Goal: Check status: Check status

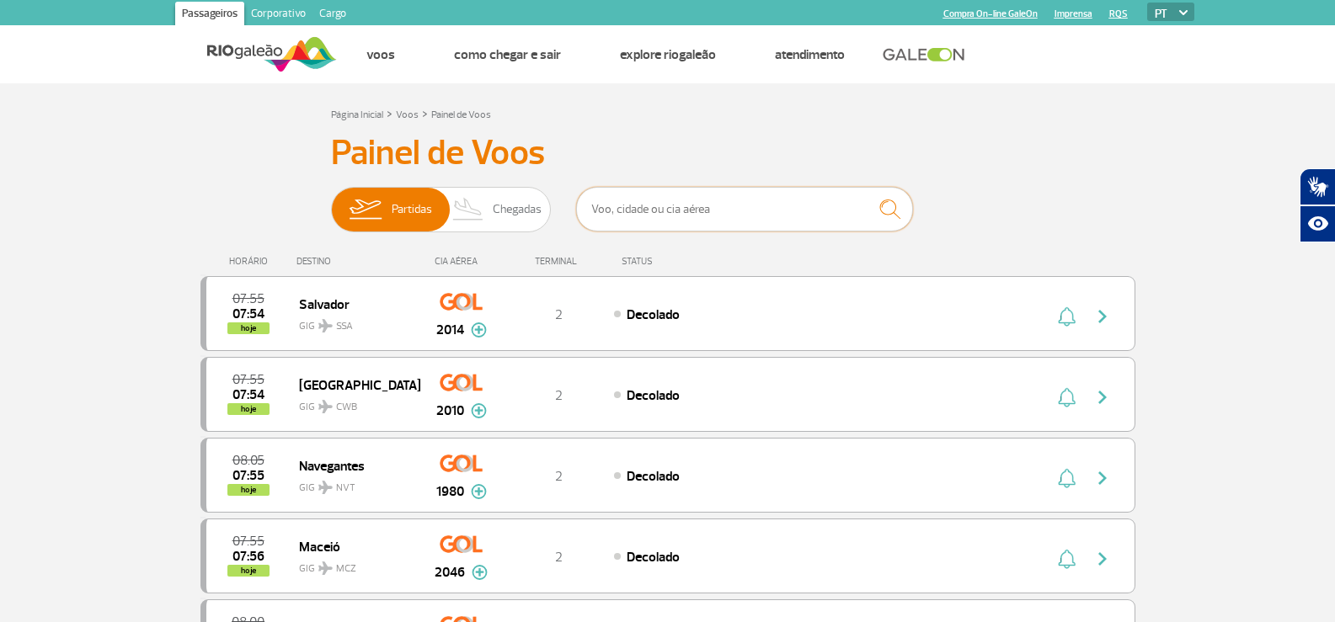
click at [736, 209] on input "text" at bounding box center [744, 209] width 337 height 45
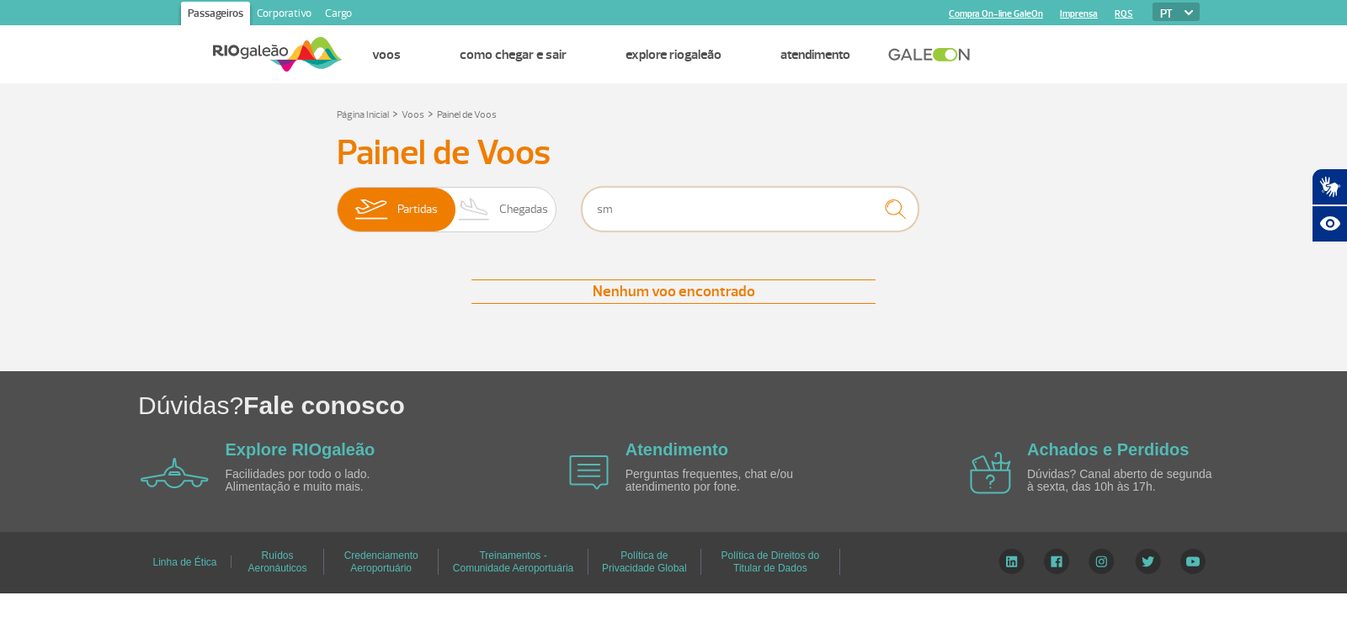
type input "s"
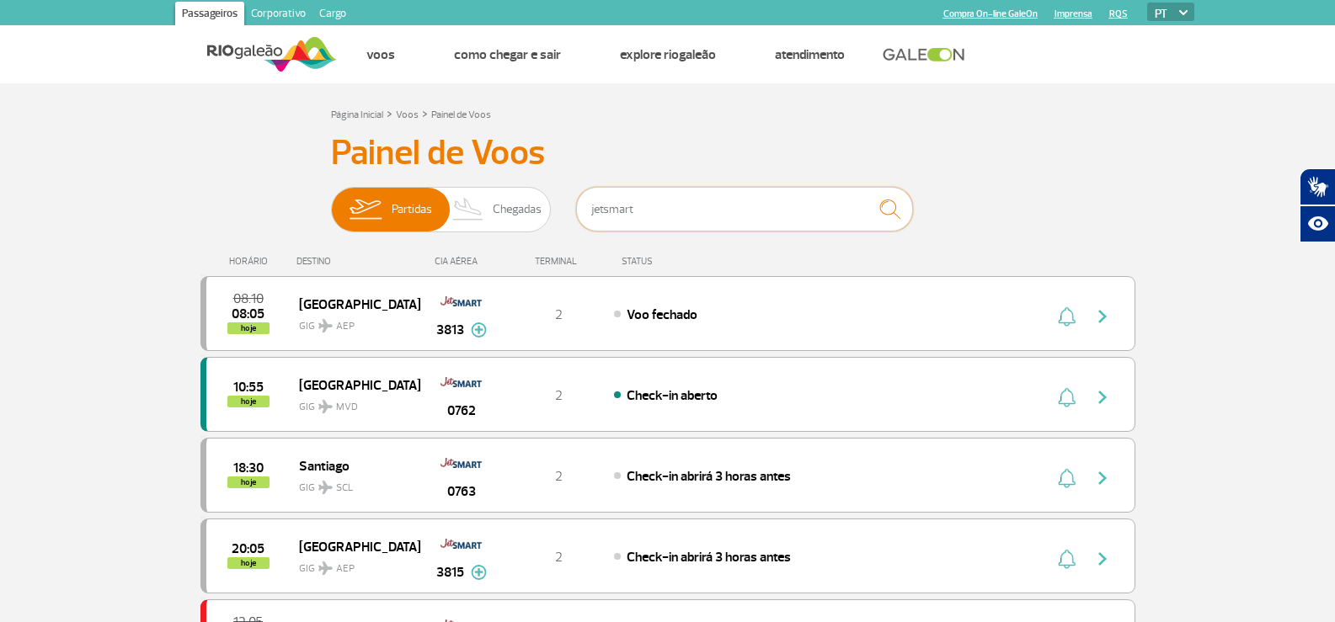
click at [667, 204] on input "jetsmart" at bounding box center [744, 209] width 337 height 45
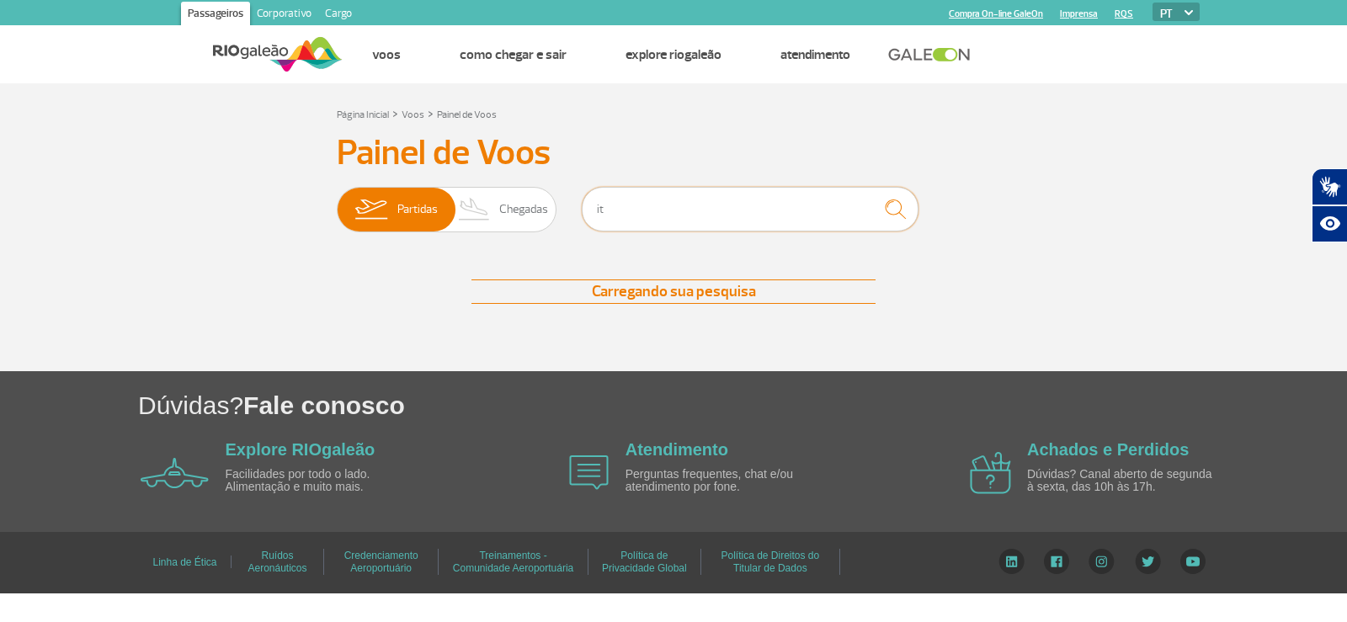
type input "i"
type input "[GEOGRAPHIC_DATA]"
click at [686, 209] on input "[GEOGRAPHIC_DATA]" at bounding box center [750, 209] width 337 height 45
drag, startPoint x: 686, startPoint y: 209, endPoint x: 154, endPoint y: 4, distance: 570.1
click at [685, 208] on input "[GEOGRAPHIC_DATA]" at bounding box center [750, 209] width 337 height 45
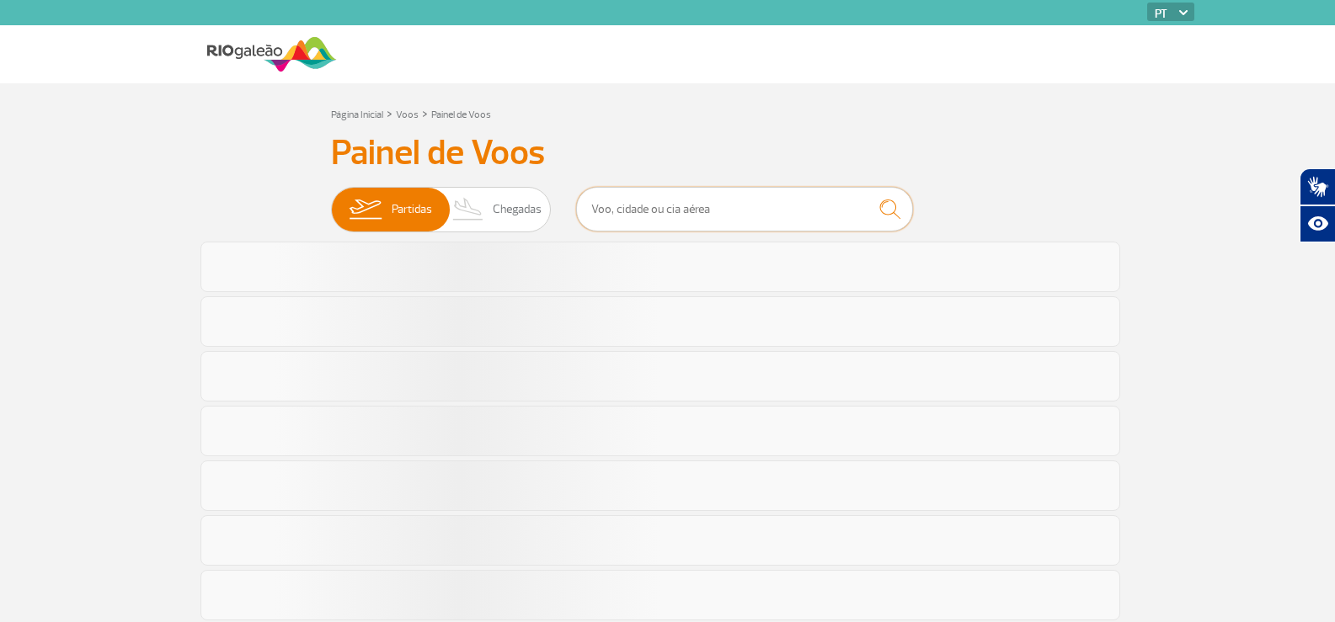
click at [759, 203] on input "text" at bounding box center [744, 209] width 337 height 45
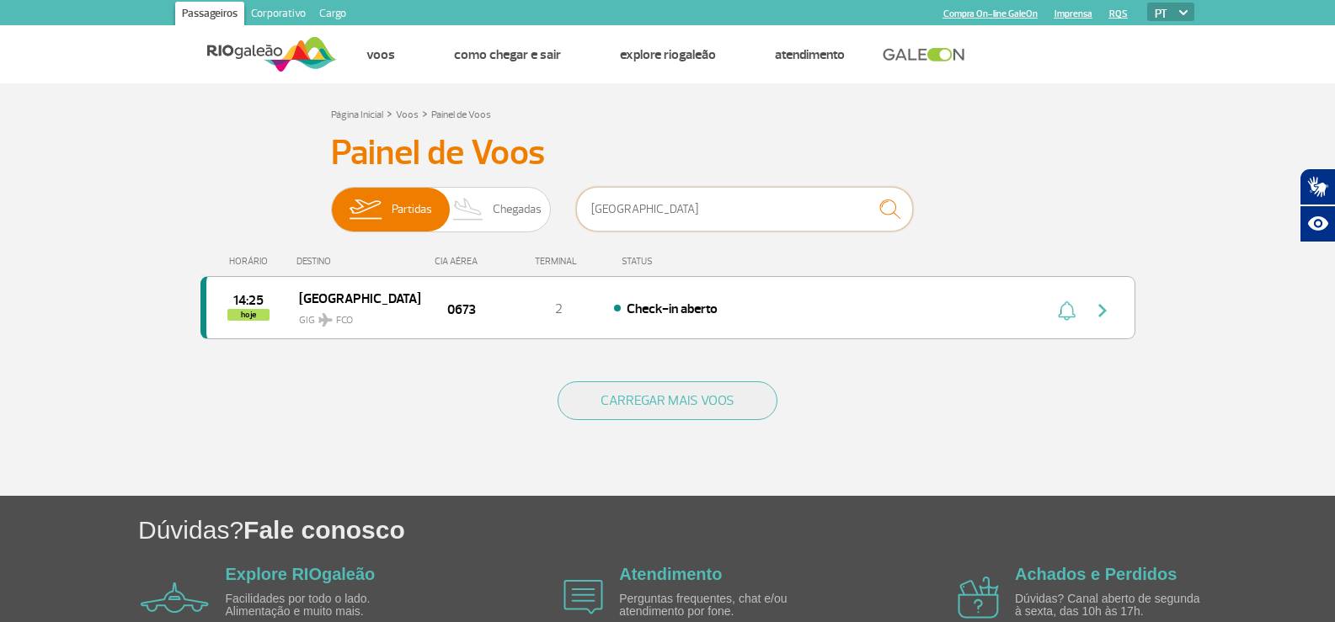
click at [701, 204] on input "[GEOGRAPHIC_DATA]" at bounding box center [744, 209] width 337 height 45
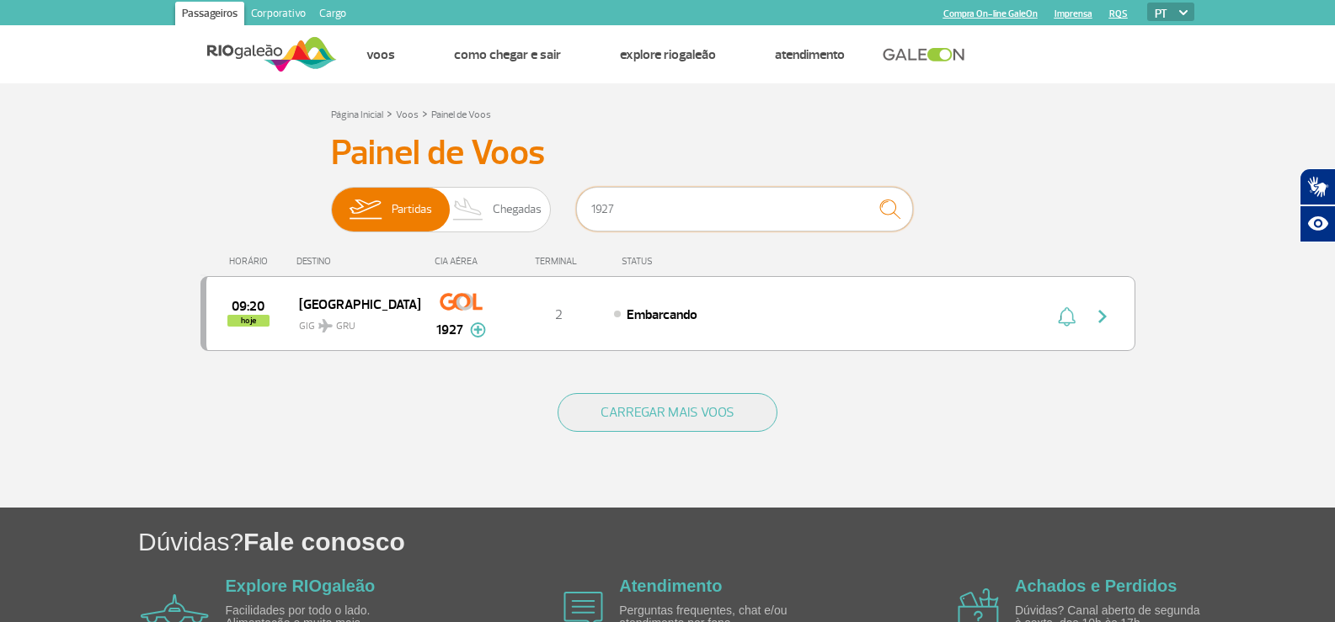
click at [683, 210] on input "1927" at bounding box center [744, 209] width 337 height 45
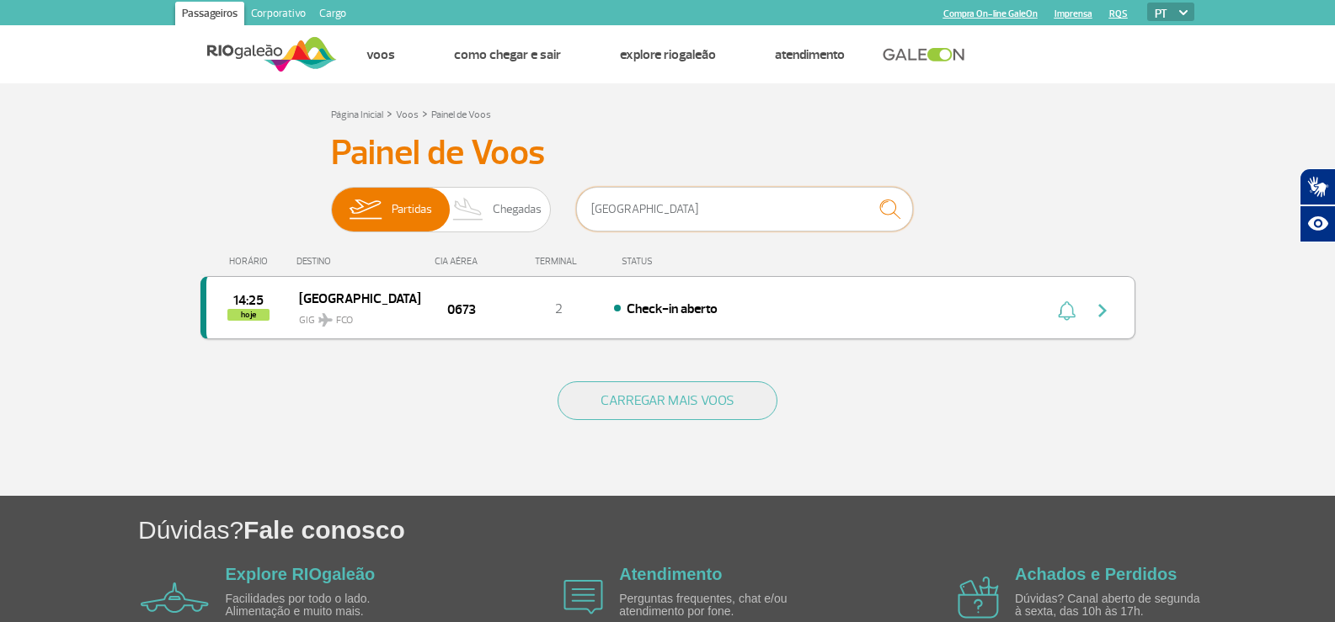
type input "[GEOGRAPHIC_DATA]"
click at [1103, 317] on img "button" at bounding box center [1102, 311] width 20 height 20
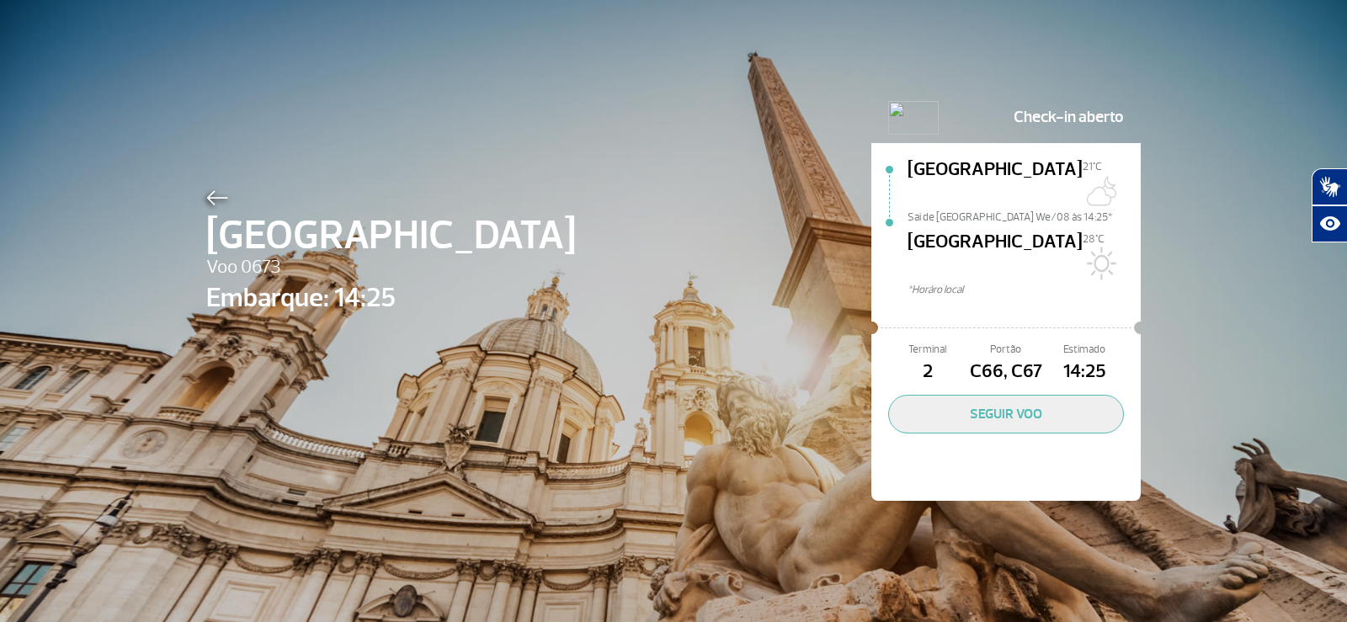
click at [210, 200] on img at bounding box center [217, 197] width 22 height 15
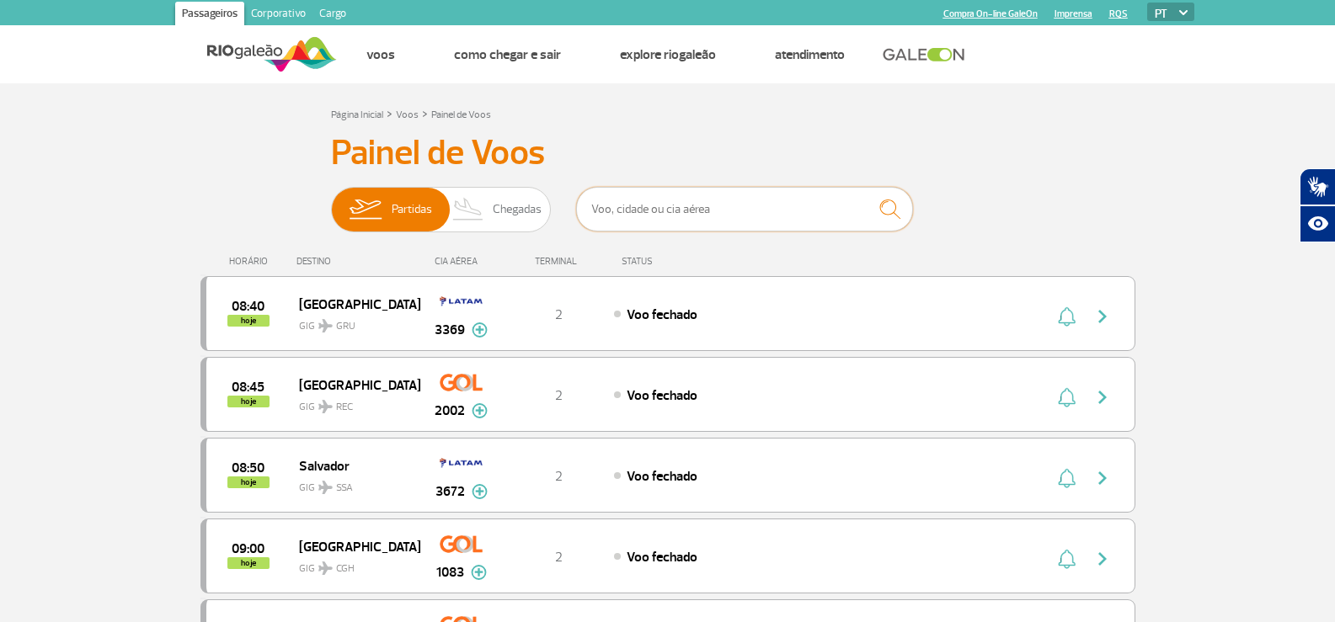
click at [734, 194] on input "text" at bounding box center [744, 209] width 337 height 45
click at [754, 141] on h3 "Painel de Voos" at bounding box center [668, 153] width 674 height 42
drag, startPoint x: 701, startPoint y: 200, endPoint x: 724, endPoint y: 179, distance: 31.6
click at [701, 200] on input "text" at bounding box center [744, 209] width 337 height 45
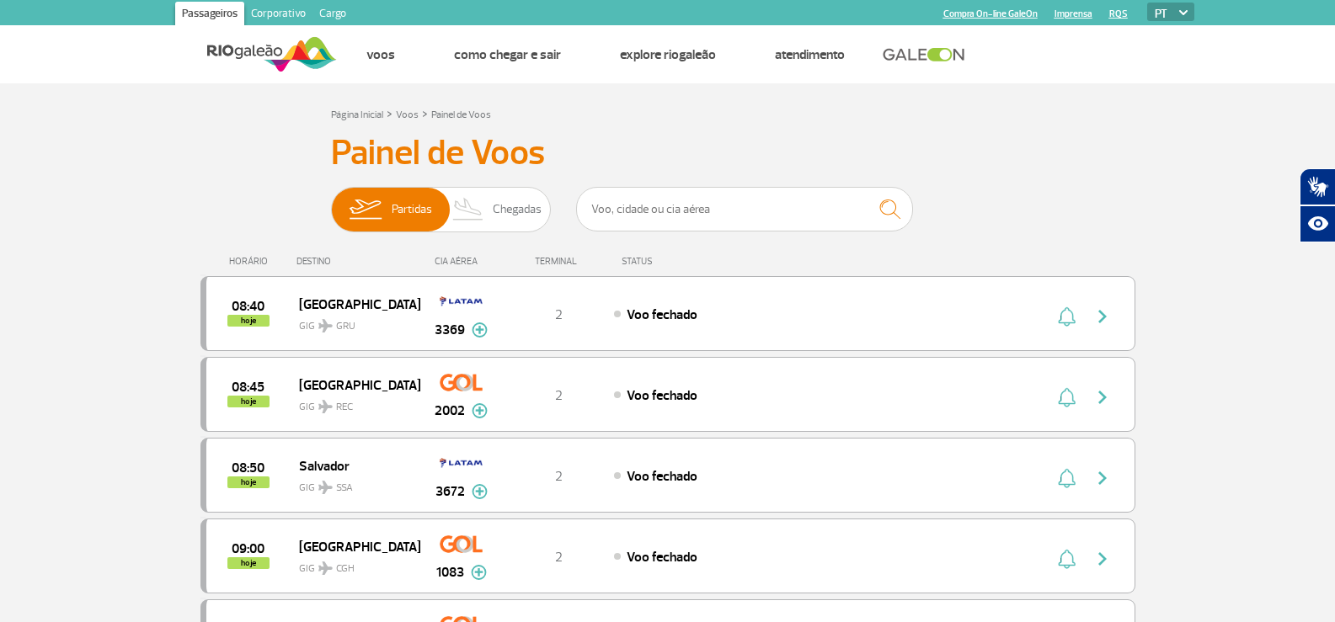
click at [785, 134] on h3 "Painel de Voos" at bounding box center [668, 153] width 674 height 42
